Goal: Connect with others: Connect with other users

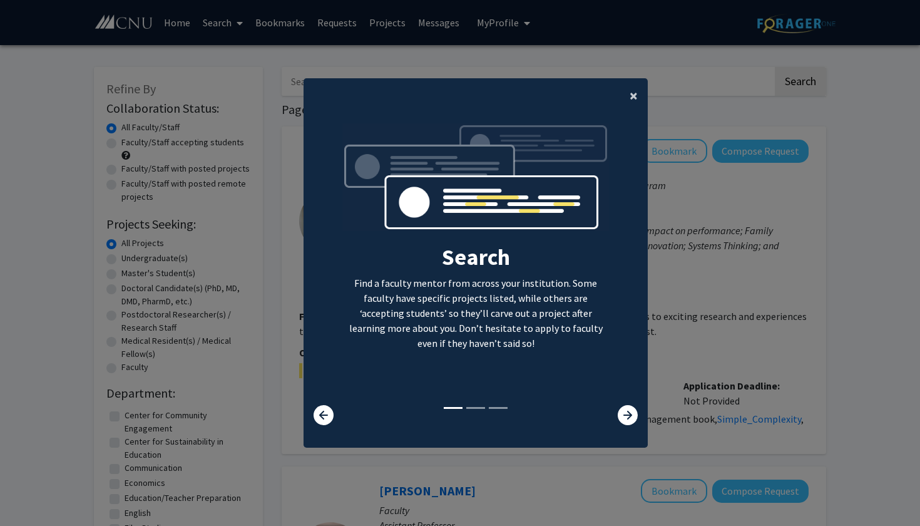
click at [629, 87] on span "×" at bounding box center [633, 95] width 8 height 19
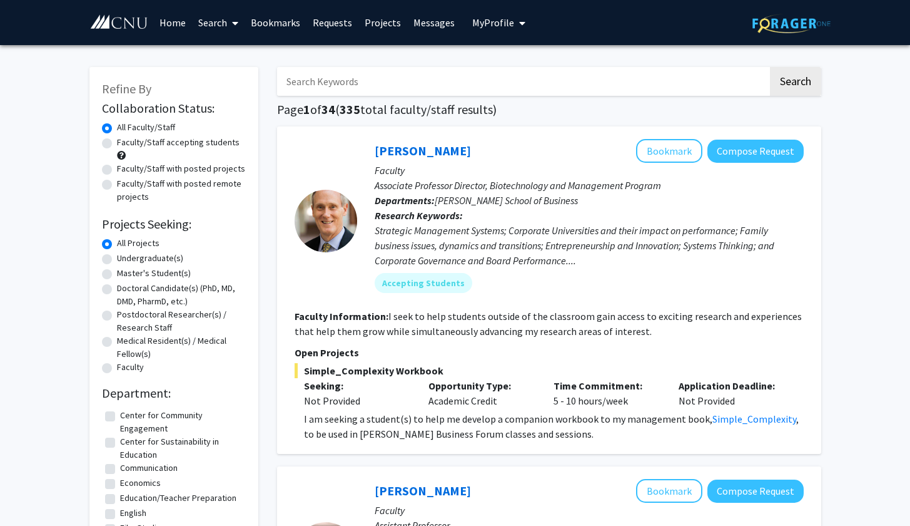
click at [198, 148] on label "Faculty/Staff accepting students" at bounding box center [178, 142] width 123 height 13
click at [125, 144] on input "Faculty/Staff accepting students" at bounding box center [121, 140] width 8 height 8
radio input "true"
click at [156, 258] on label "Undergraduate(s)" at bounding box center [150, 258] width 66 height 13
click at [125, 258] on input "Undergraduate(s)" at bounding box center [121, 256] width 8 height 8
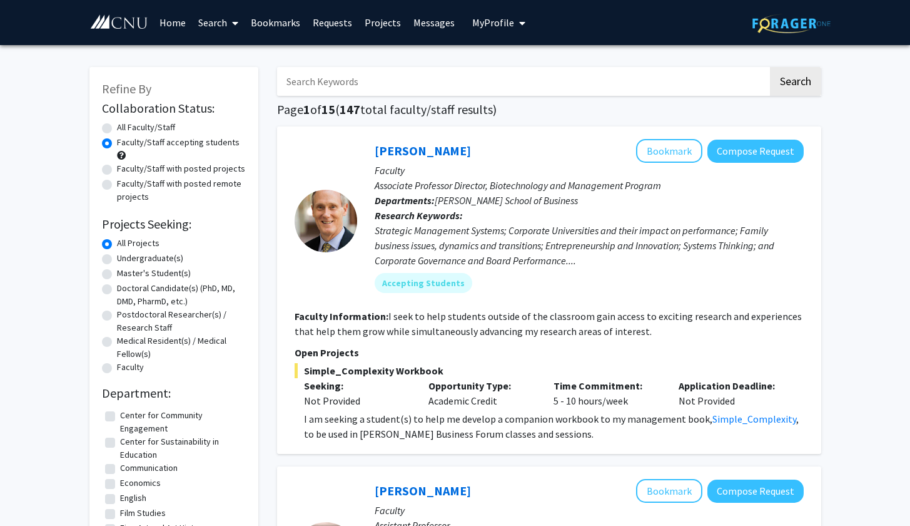
radio input "true"
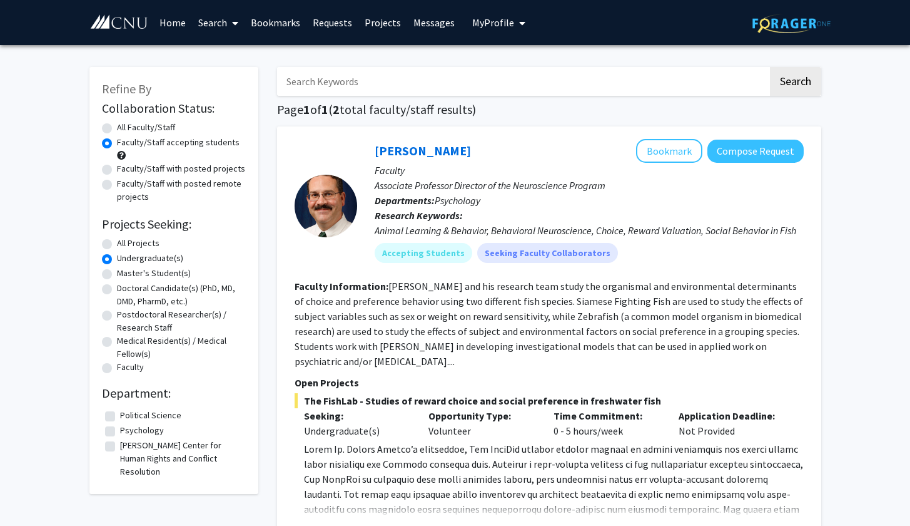
click at [150, 430] on label "Psychology" at bounding box center [142, 430] width 44 height 13
click at [128, 430] on input "Psychology" at bounding box center [124, 428] width 8 height 8
checkbox input "true"
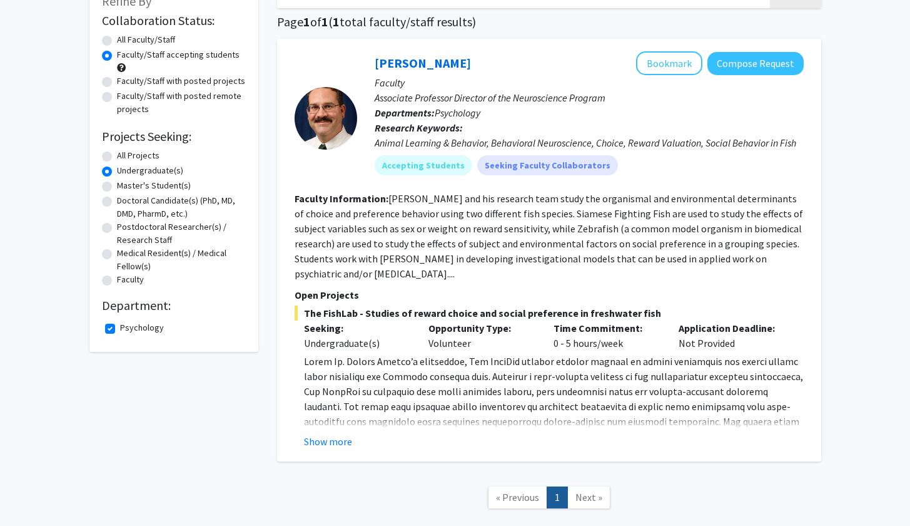
scroll to position [88, 0]
click at [163, 35] on label "All Faculty/Staff" at bounding box center [146, 39] width 58 height 13
click at [125, 35] on input "All Faculty/Staff" at bounding box center [121, 37] width 8 height 8
radio input "true"
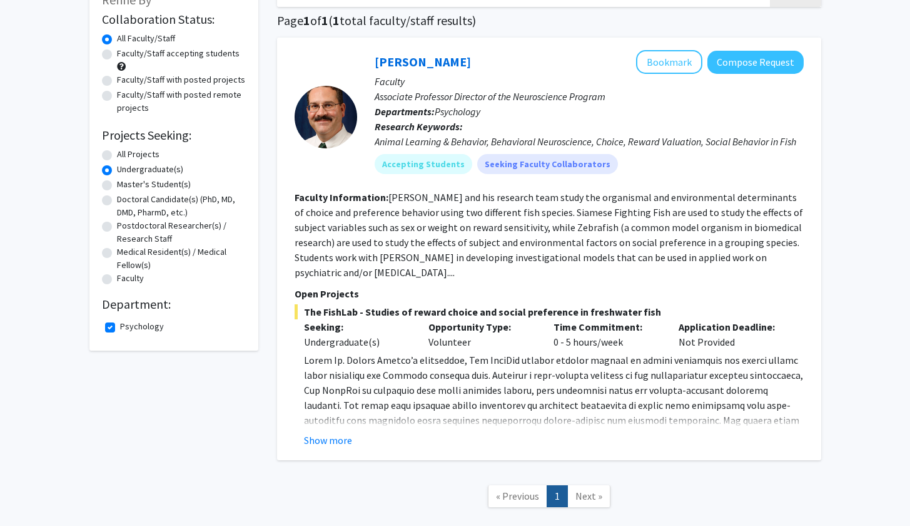
scroll to position [93, 0]
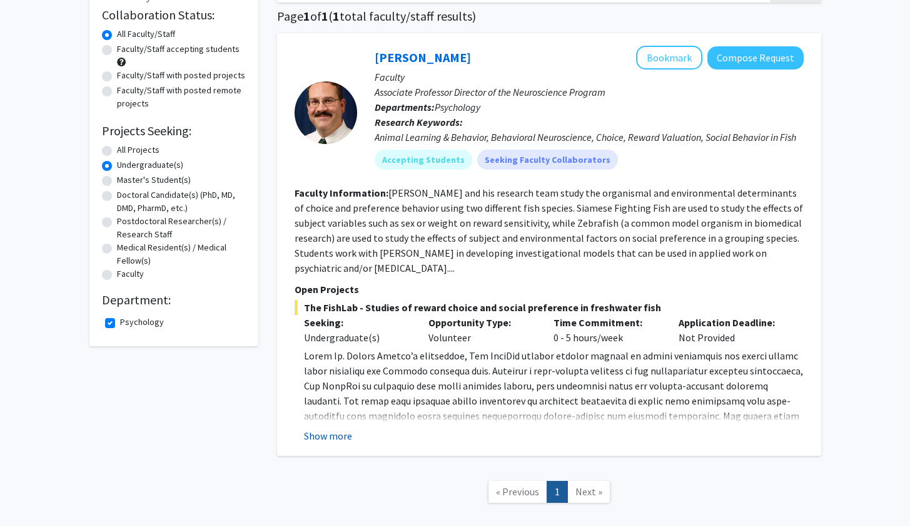
click at [326, 442] on button "Show more" at bounding box center [328, 435] width 48 height 15
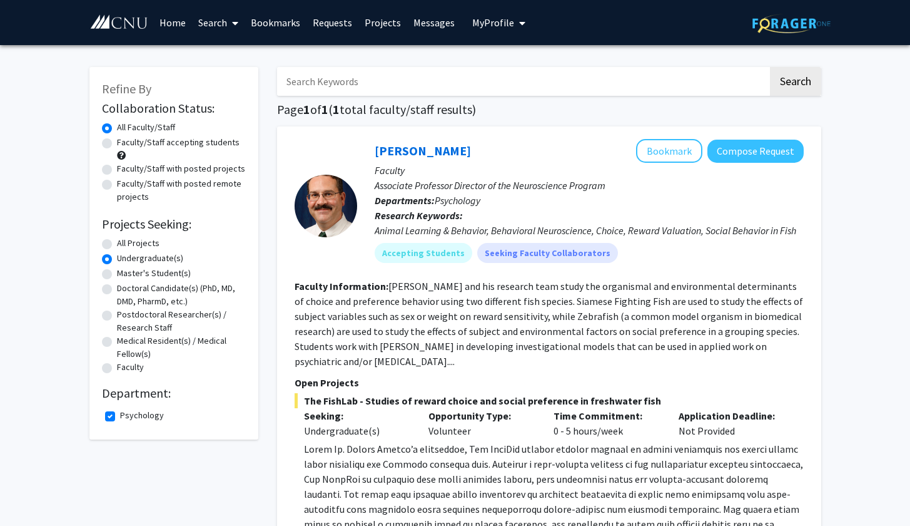
scroll to position [0, 0]
click at [141, 417] on label "Psychology" at bounding box center [142, 415] width 44 height 13
click at [128, 417] on input "Psychology" at bounding box center [124, 413] width 8 height 8
checkbox input "false"
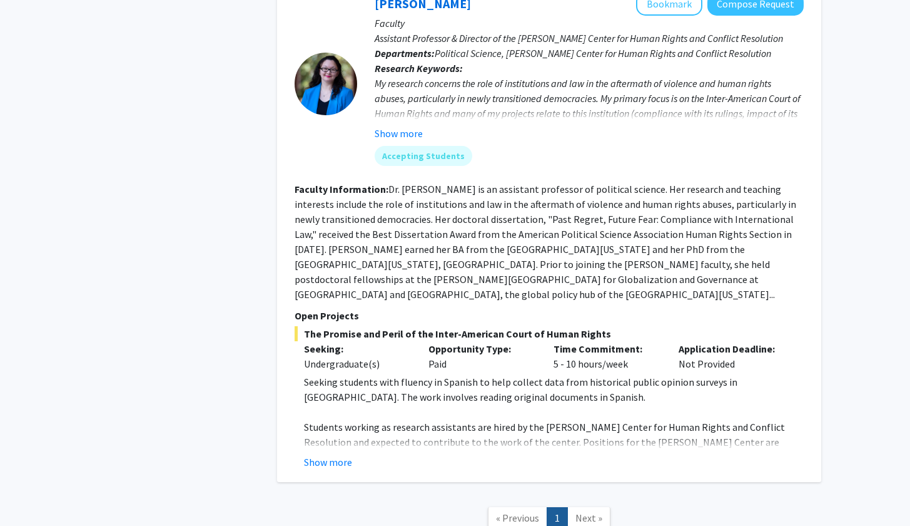
scroll to position [581, 0]
click at [327, 455] on button "Show more" at bounding box center [328, 462] width 48 height 15
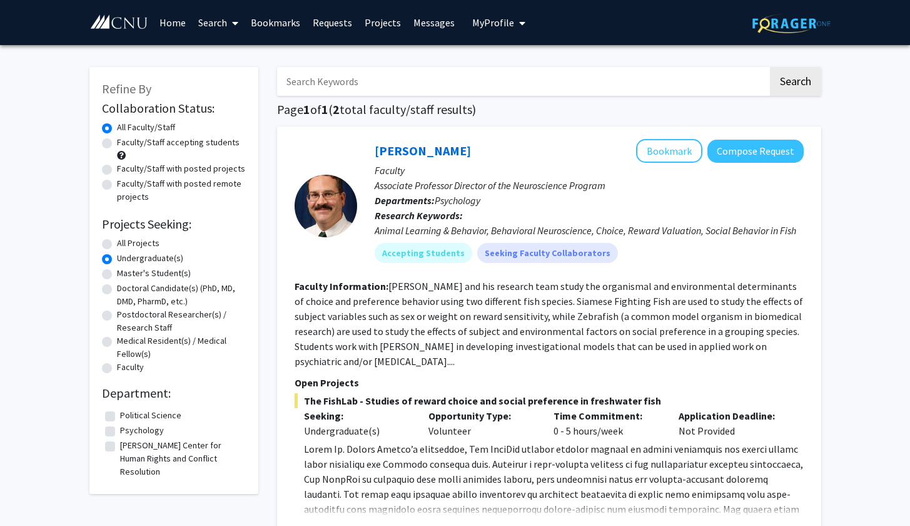
scroll to position [0, 0]
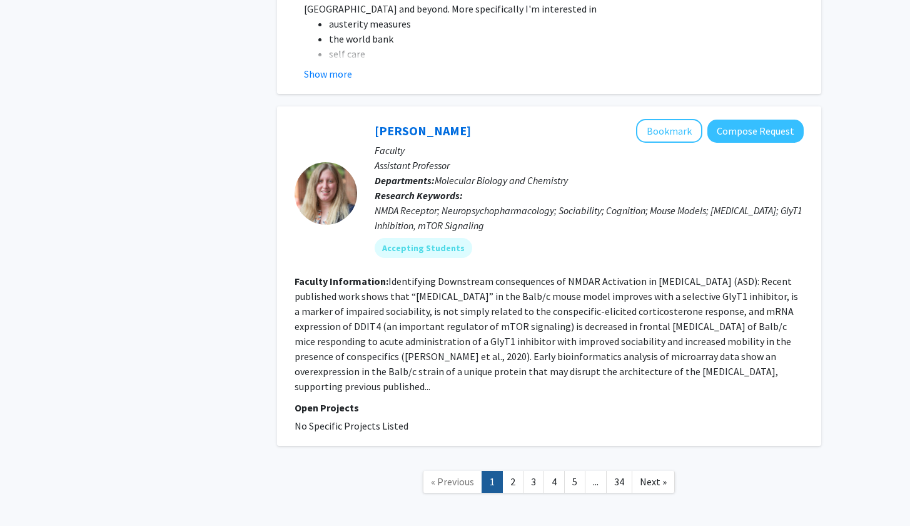
scroll to position [3940, 0]
click at [509, 471] on link "2" at bounding box center [512, 482] width 21 height 22
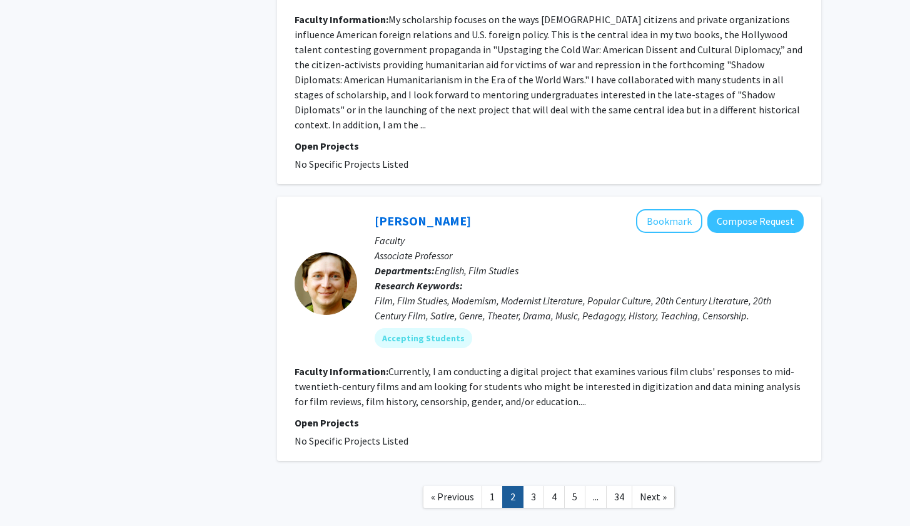
scroll to position [2648, 0]
click at [534, 486] on link "3" at bounding box center [533, 497] width 21 height 22
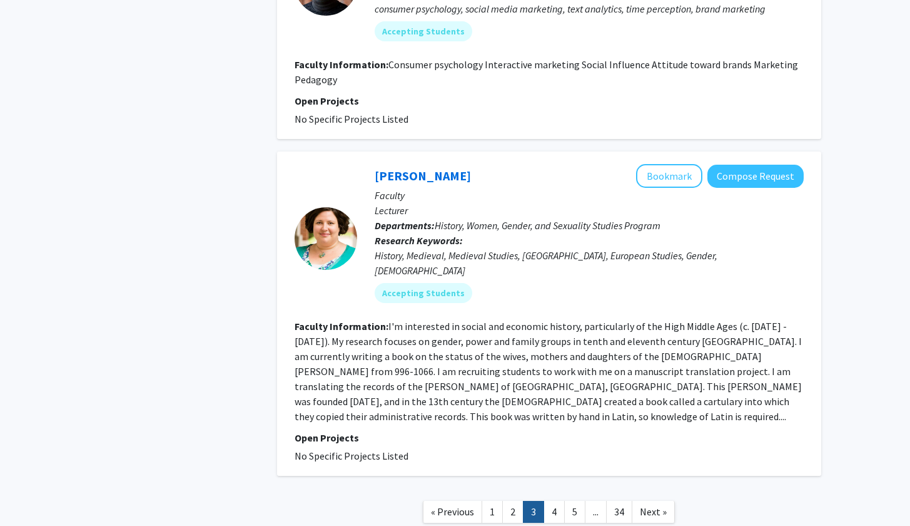
scroll to position [2754, 0]
click at [564, 489] on nav "« Previous 1 2 3 4 5 ... 34 Next »" at bounding box center [549, 514] width 544 height 51
click at [559, 501] on link "4" at bounding box center [554, 512] width 21 height 22
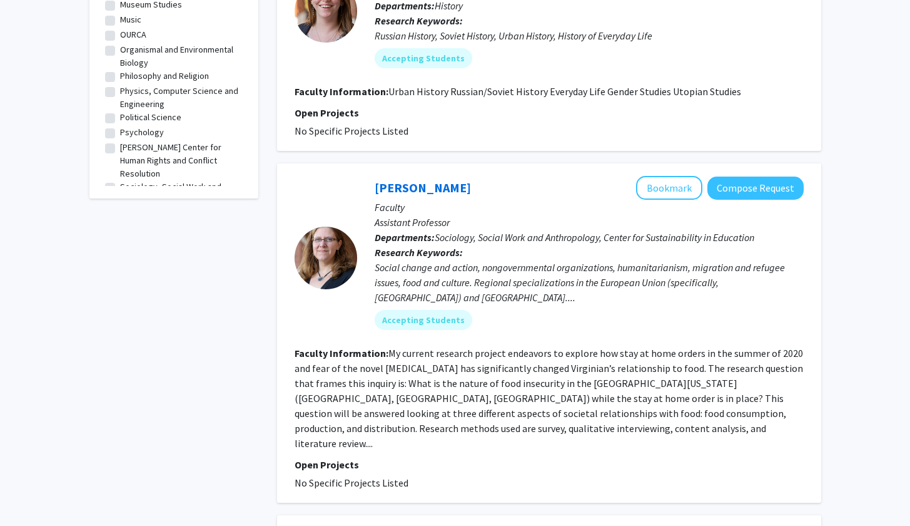
scroll to position [238, 0]
click at [147, 130] on label "Psychology" at bounding box center [142, 130] width 44 height 13
click at [128, 130] on input "Psychology" at bounding box center [124, 128] width 8 height 8
checkbox input "true"
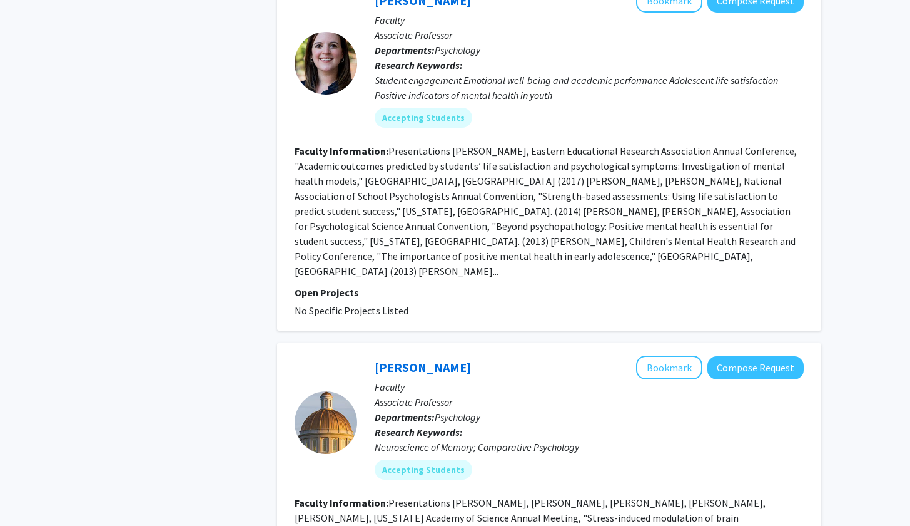
scroll to position [845, 0]
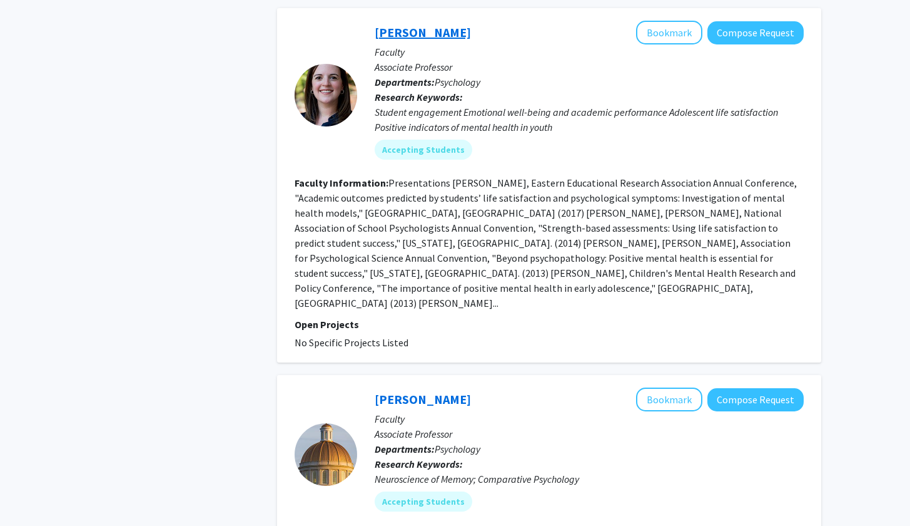
click at [422, 30] on link "Susan Antaramian" at bounding box center [423, 32] width 96 height 16
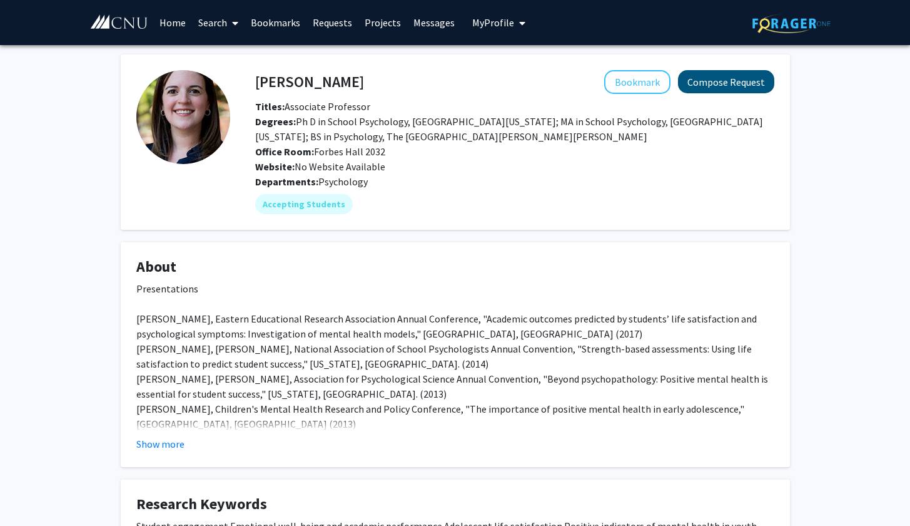
click at [702, 92] on button "Compose Request" at bounding box center [726, 81] width 96 height 23
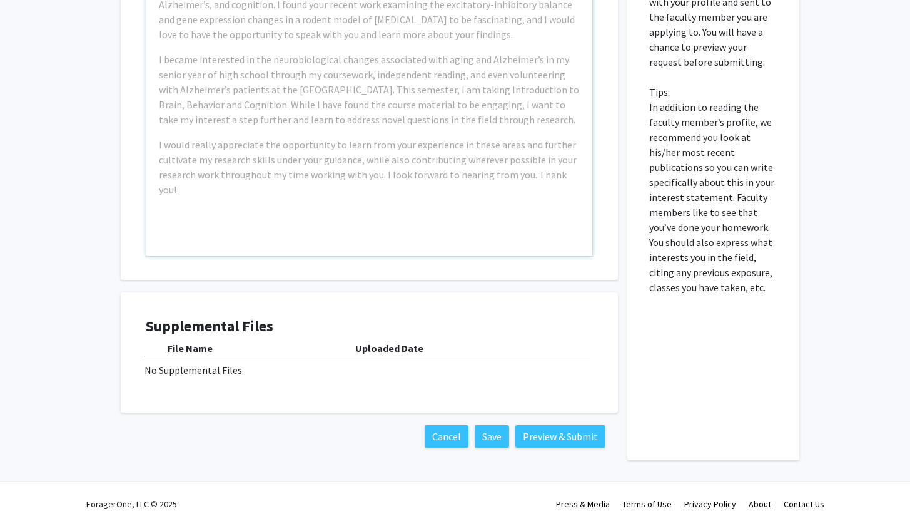
scroll to position [358, 0]
